Goal: Check status

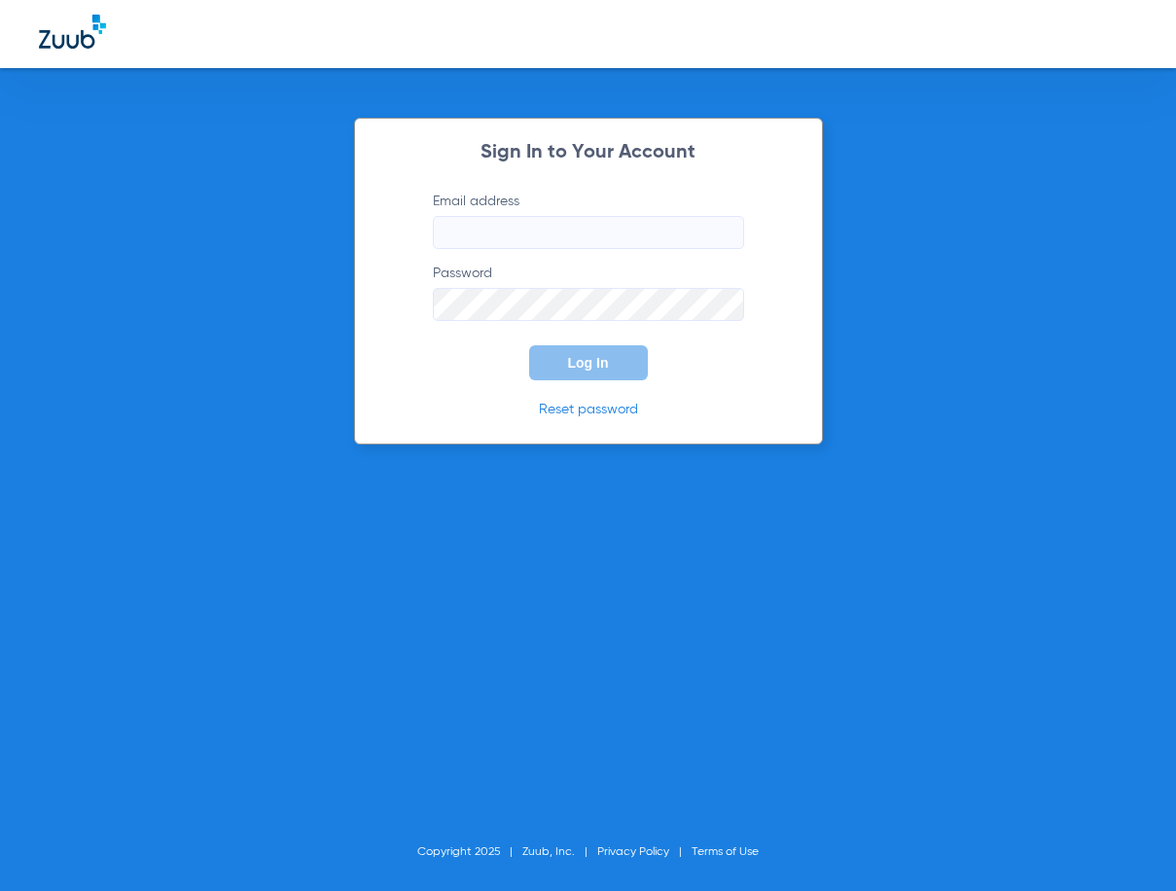
type input "[EMAIL_ADDRESS][DOMAIN_NAME]"
drag, startPoint x: 578, startPoint y: 349, endPoint x: 584, endPoint y: 359, distance: 11.3
click at [578, 354] on button "Log In" at bounding box center [588, 362] width 119 height 35
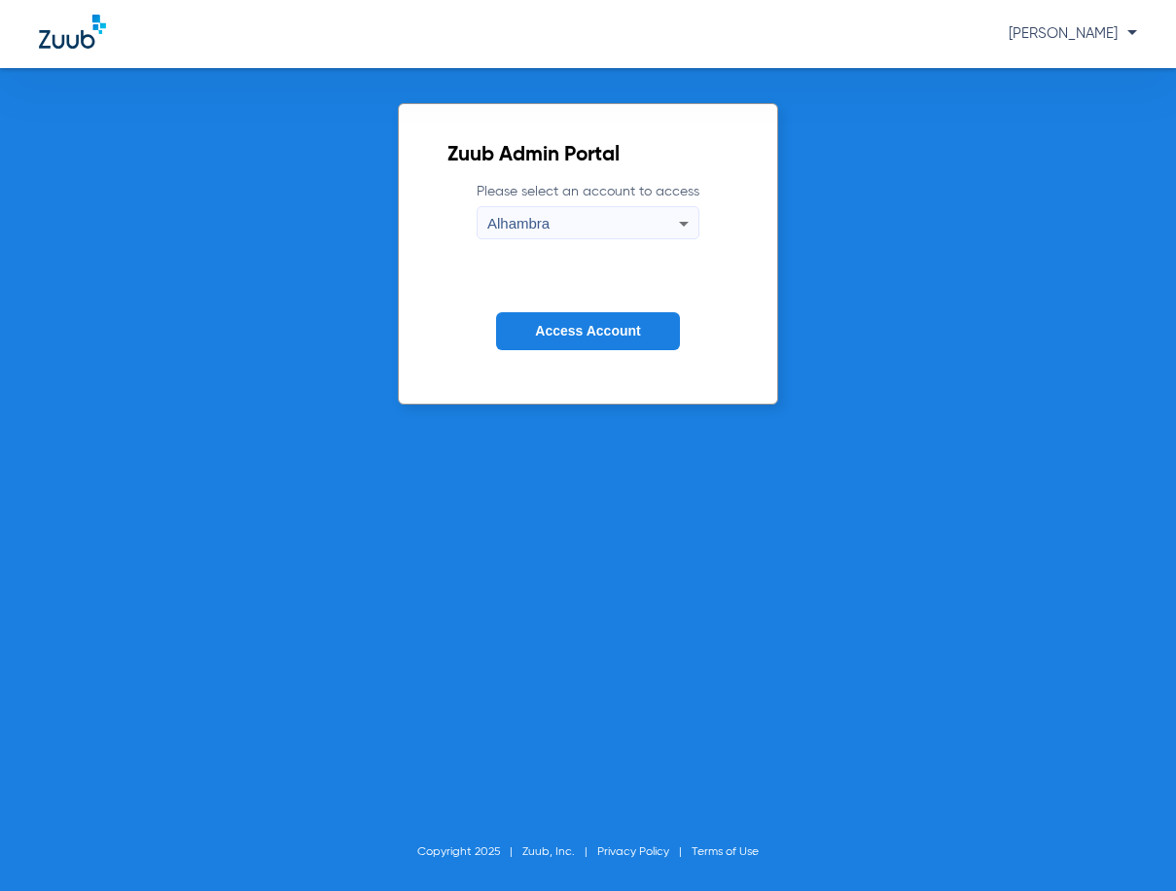
click at [611, 341] on button "Access Account" at bounding box center [587, 331] width 183 height 38
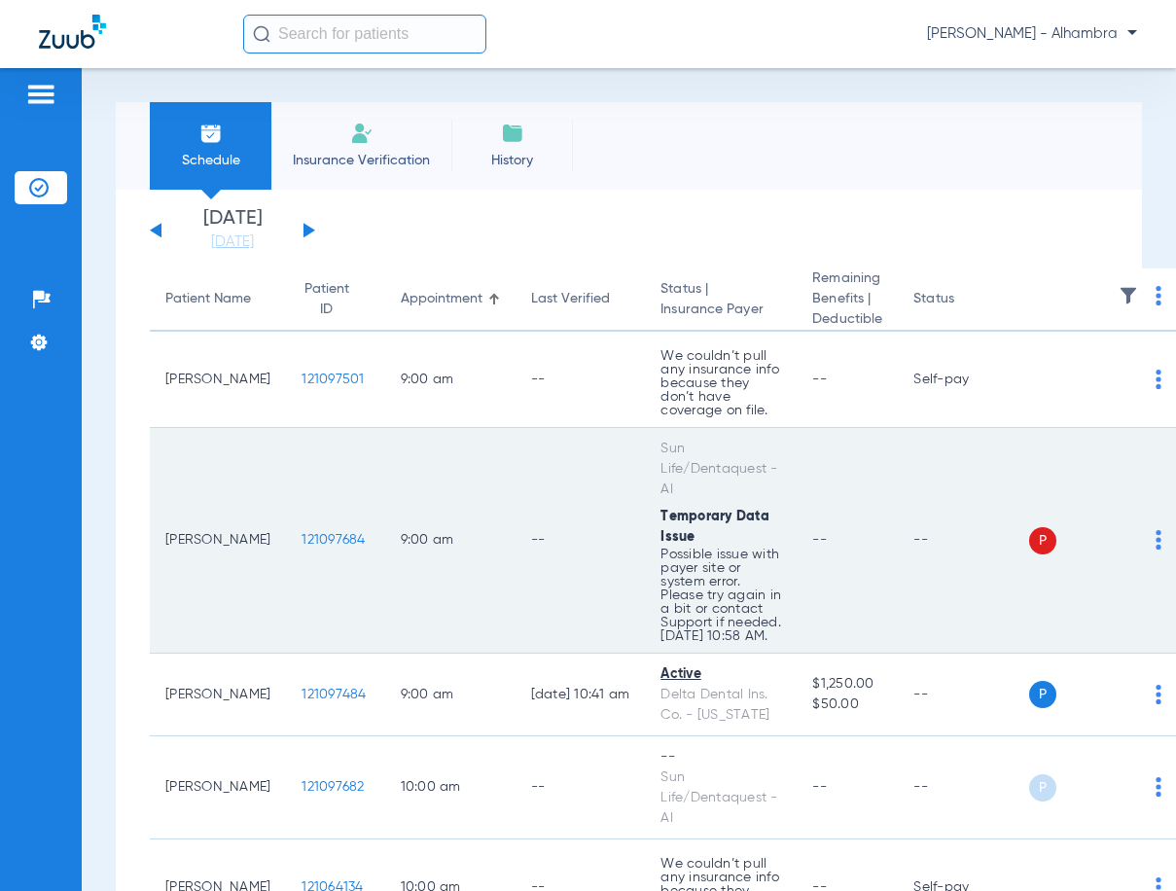
click at [934, 445] on td "--" at bounding box center [963, 541] width 131 height 226
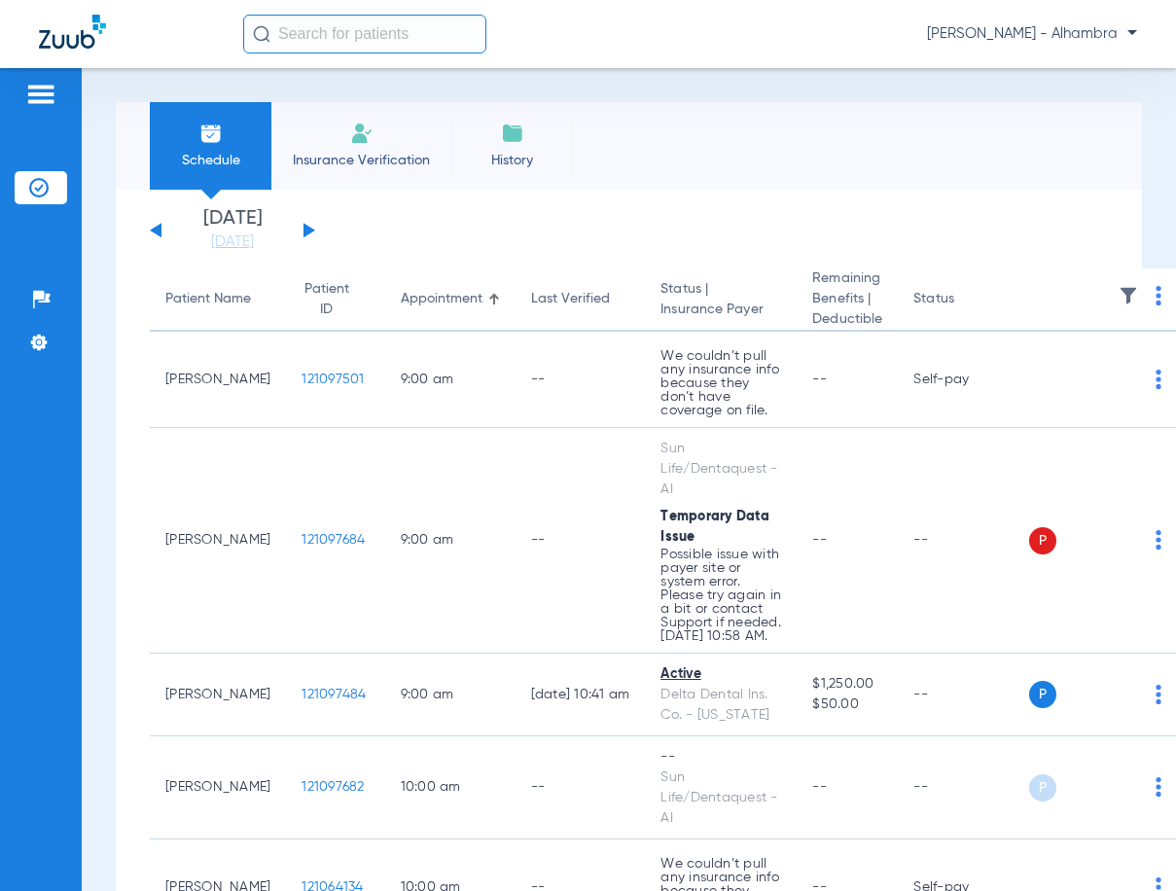
click at [308, 230] on button at bounding box center [309, 230] width 12 height 15
